Goal: Information Seeking & Learning: Learn about a topic

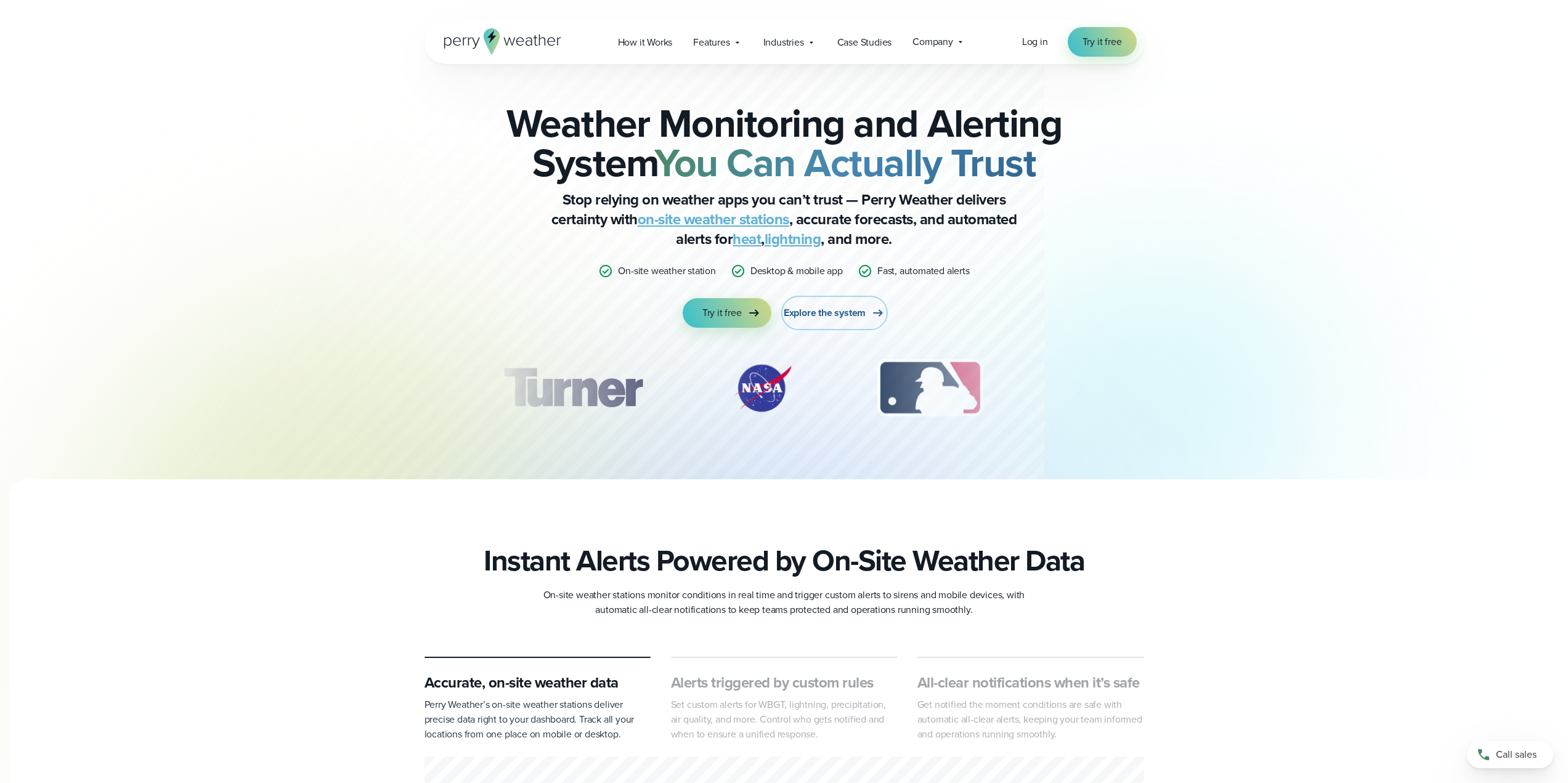
click at [826, 312] on span "Explore the system" at bounding box center [824, 313] width 82 height 15
